Goal: Check status: Check status

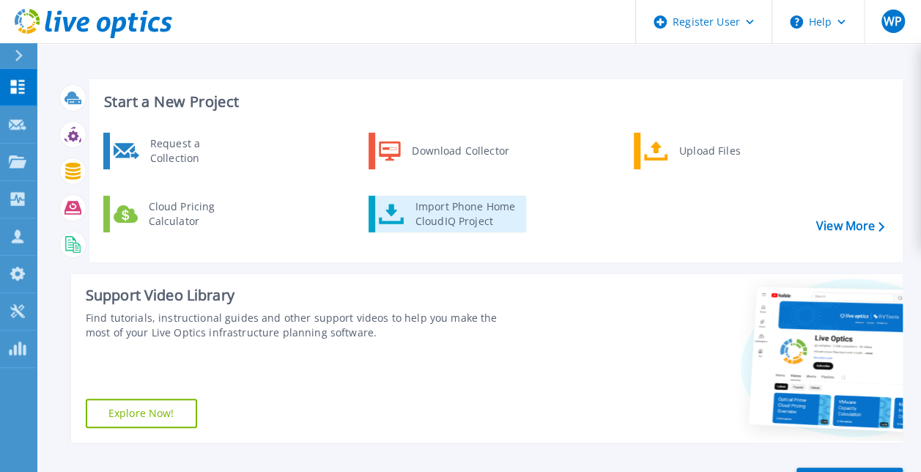
click at [458, 212] on div "Import Phone Home CloudIQ Project" at bounding box center [465, 213] width 114 height 29
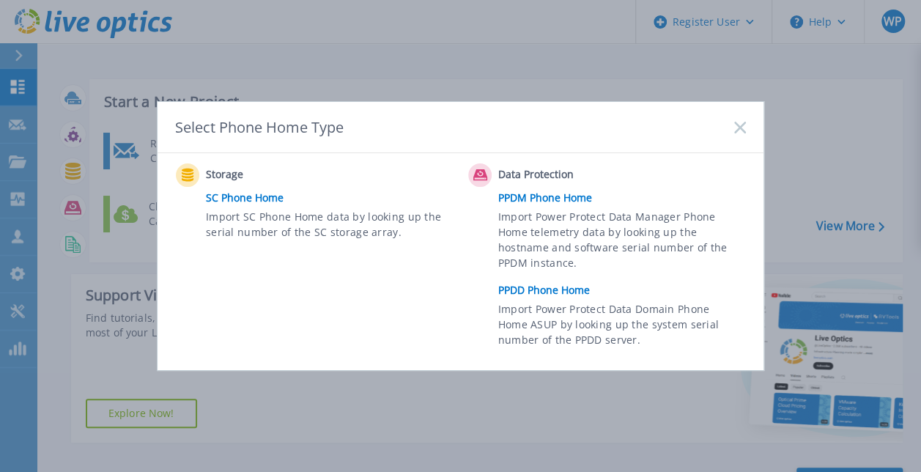
click at [547, 294] on link "PPDD Phone Home" at bounding box center [625, 290] width 255 height 22
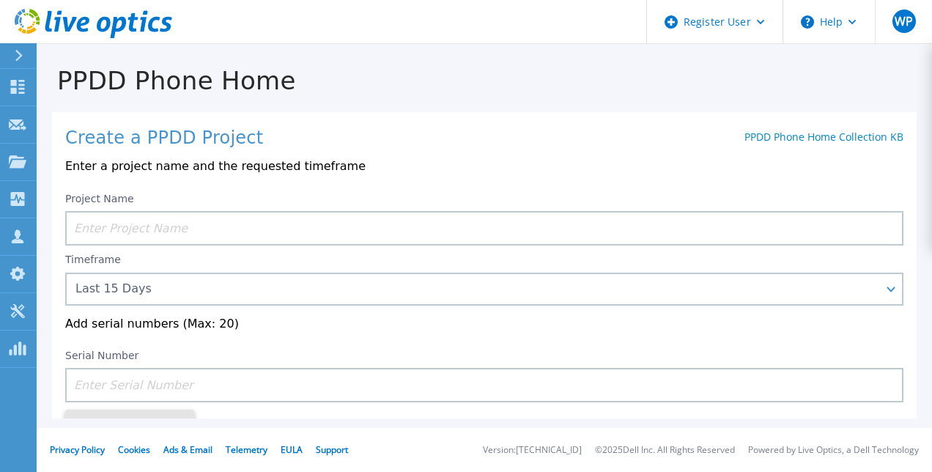
click at [294, 228] on input at bounding box center [484, 228] width 838 height 34
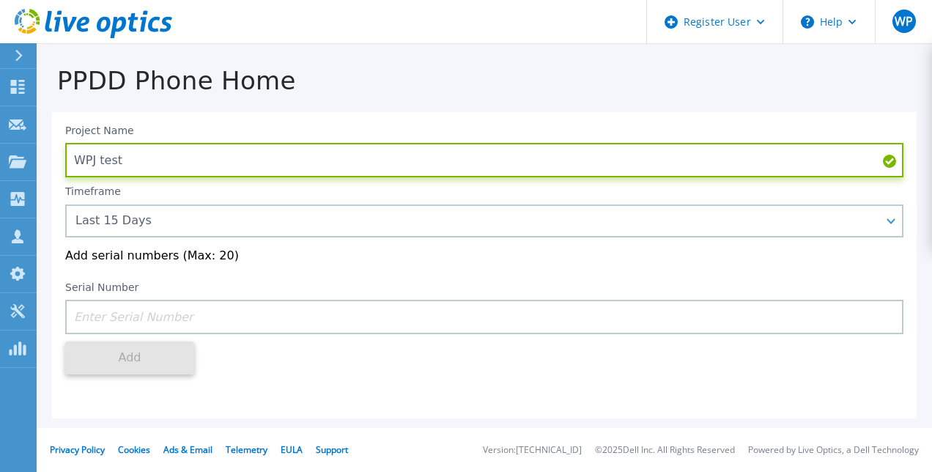
scroll to position [73, 0]
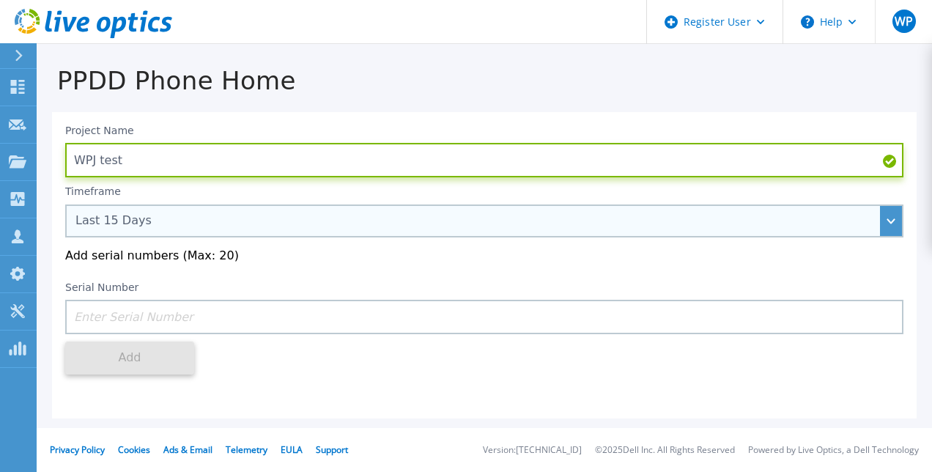
type input "WPJ test"
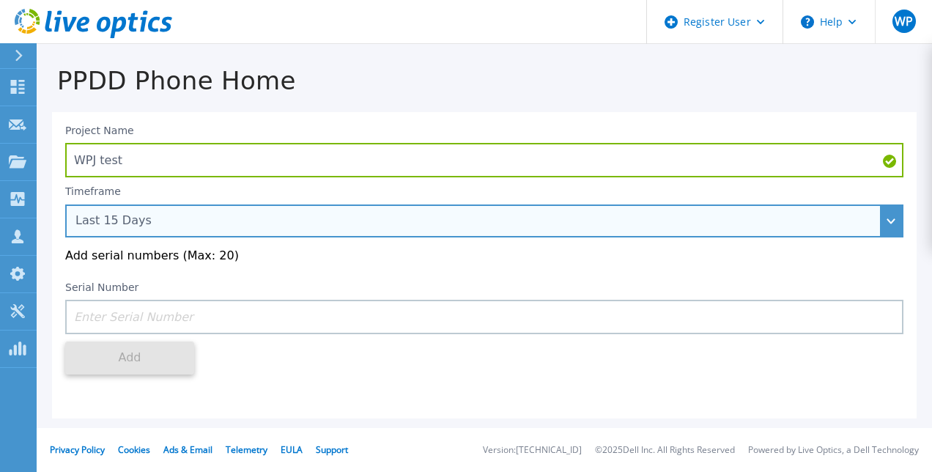
click at [345, 214] on div "Last 15 Days" at bounding box center [475, 220] width 801 height 13
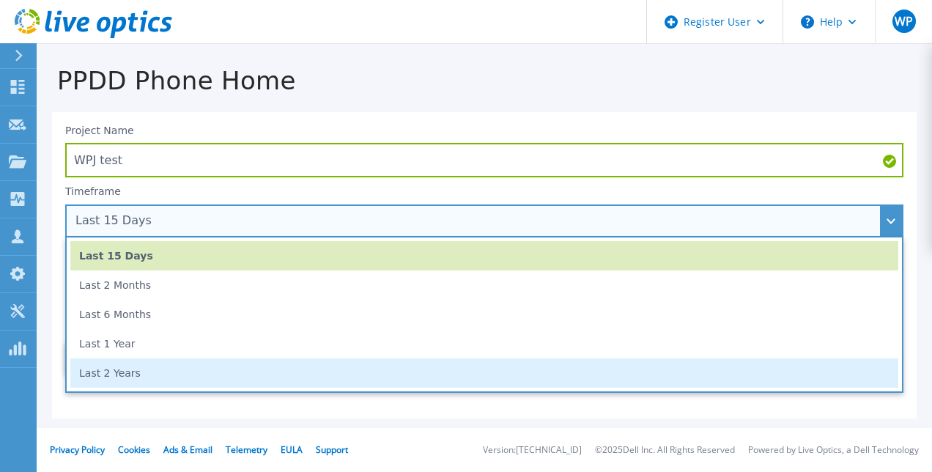
click at [245, 368] on li "Last 2 Years" at bounding box center [484, 372] width 828 height 29
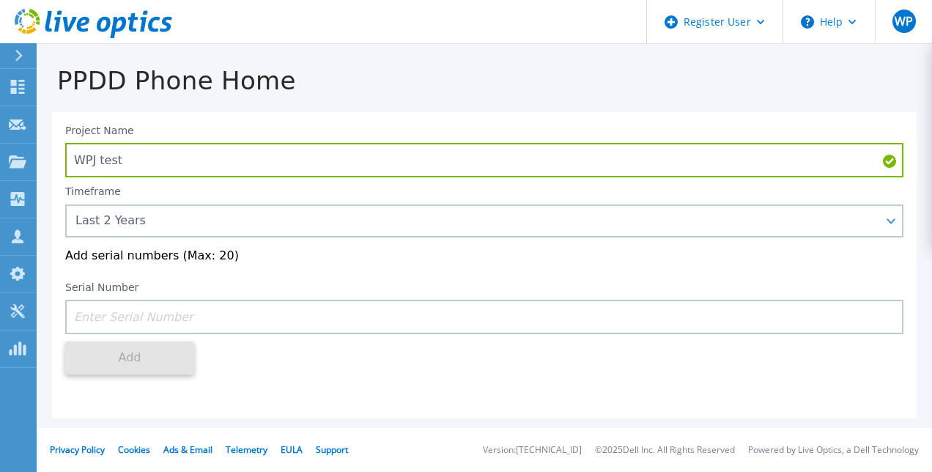
click at [227, 274] on div "Serial Number" at bounding box center [484, 304] width 838 height 60
click at [240, 306] on input at bounding box center [484, 317] width 838 height 34
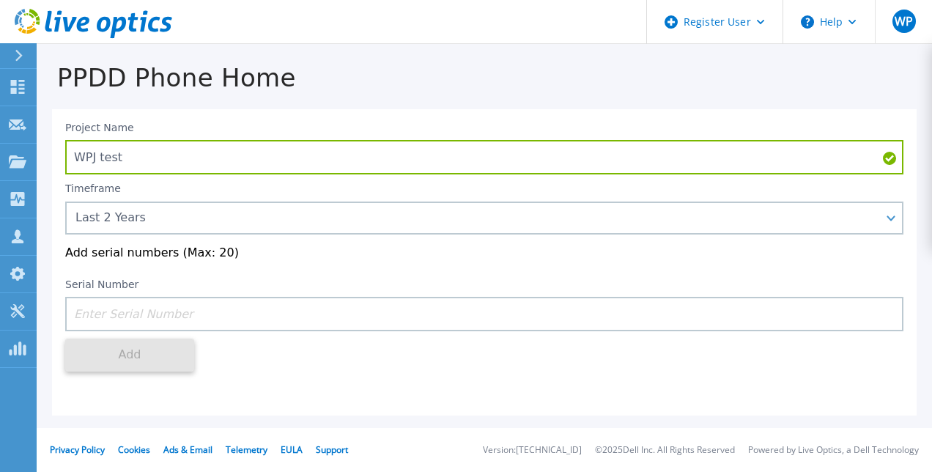
scroll to position [0, 0]
